Goal: Transaction & Acquisition: Purchase product/service

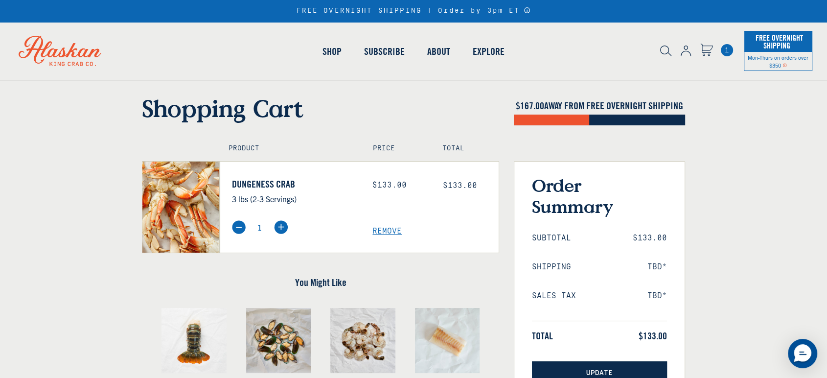
click at [603, 365] on button "Update" at bounding box center [599, 373] width 135 height 24
click at [599, 369] on span "Update" at bounding box center [599, 373] width 26 height 8
